Goal: Information Seeking & Learning: Check status

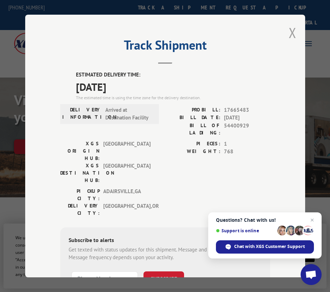
click at [288, 30] on button "Close modal" at bounding box center [292, 32] width 8 height 19
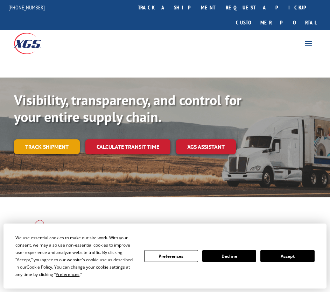
click at [46, 139] on link "Track shipment" at bounding box center [47, 146] width 66 height 15
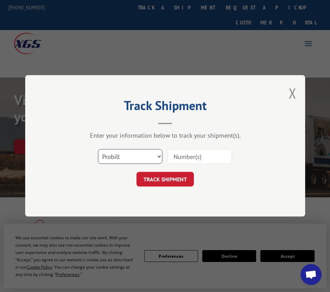
click at [150, 157] on select "Select category... Probill BOL PO" at bounding box center [130, 157] width 64 height 15
select select "bol"
click at [98, 150] on select "Select category... Probill BOL PO" at bounding box center [130, 157] width 64 height 15
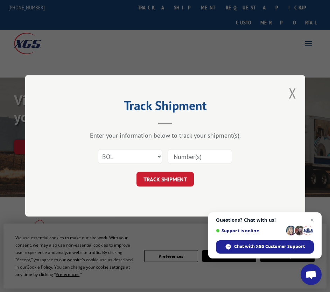
click at [173, 156] on input at bounding box center [199, 157] width 64 height 15
type input "54400929"
click at [163, 176] on button "TRACK SHIPMENT" at bounding box center [164, 179] width 57 height 15
